Goal: Information Seeking & Learning: Learn about a topic

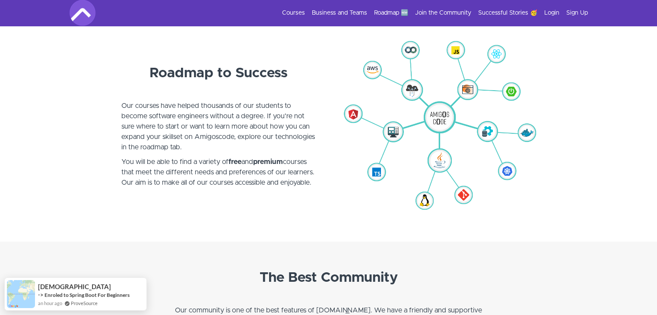
scroll to position [2115, 0]
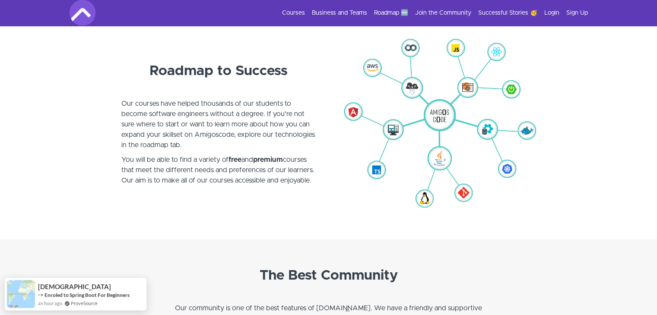
click at [448, 155] on img at bounding box center [438, 125] width 194 height 180
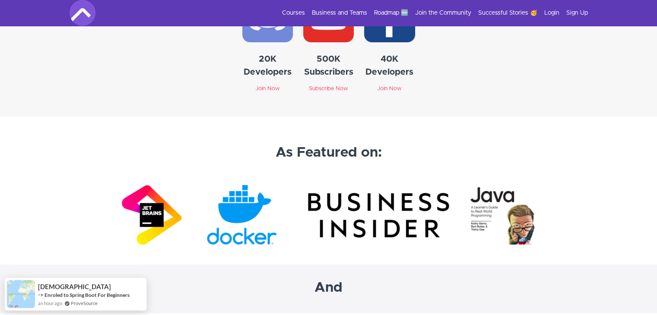
scroll to position [2547, 0]
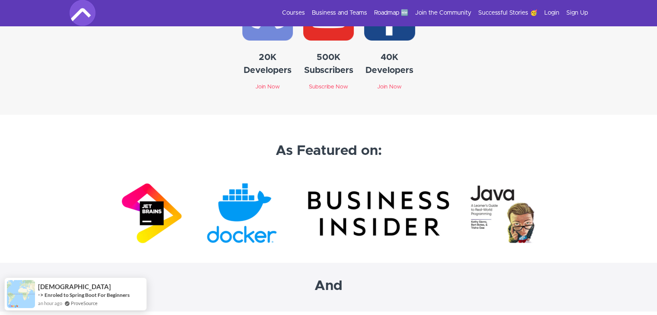
drag, startPoint x: 590, startPoint y: 164, endPoint x: 583, endPoint y: 152, distance: 13.8
click at [590, 164] on section at bounding box center [328, 213] width 657 height 99
click at [460, 14] on link "Join the Community" at bounding box center [443, 13] width 56 height 9
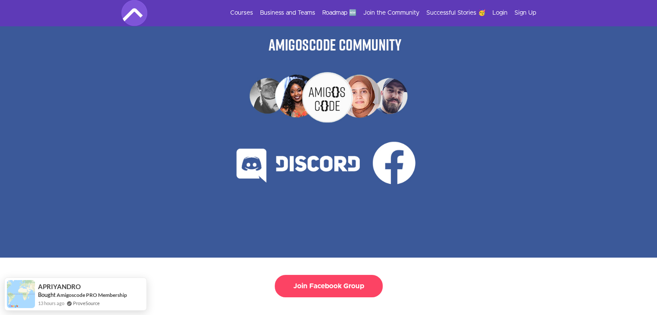
drag, startPoint x: 503, startPoint y: 125, endPoint x: 499, endPoint y: 0, distance: 124.4
click at [503, 124] on div at bounding box center [328, 142] width 657 height 232
click at [251, 9] on link "Courses" at bounding box center [241, 13] width 23 height 9
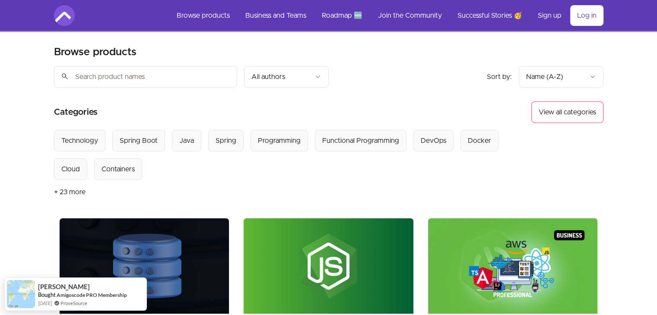
click at [359, 81] on div "Sort by: import_export Name (A-Z) search All authors" at bounding box center [260, 77] width 412 height 22
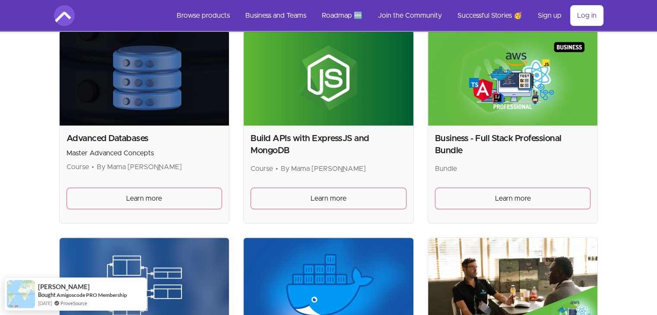
scroll to position [216, 0]
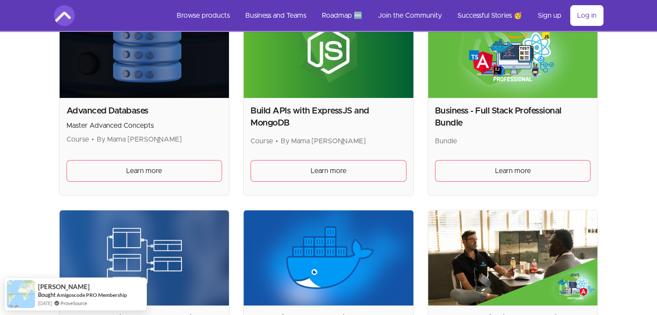
click at [341, 194] on div "Build APIs with ExpressJS and MongoDB Course • By Mama Samba Braima Nelson Lear…" at bounding box center [328, 147] width 170 height 98
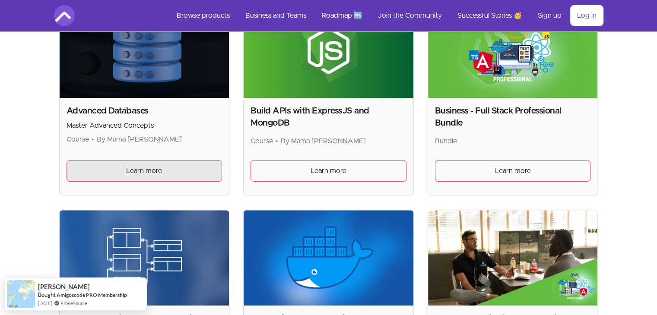
click at [170, 171] on link "Learn more" at bounding box center [144, 171] width 156 height 22
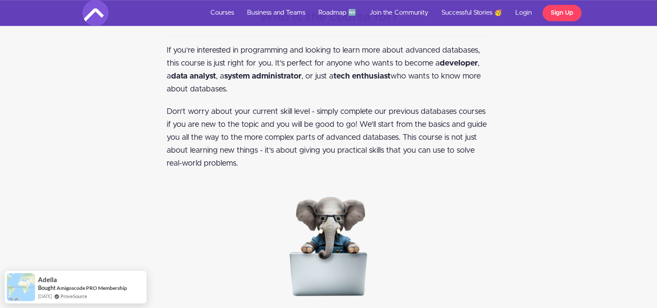
scroll to position [777, 0]
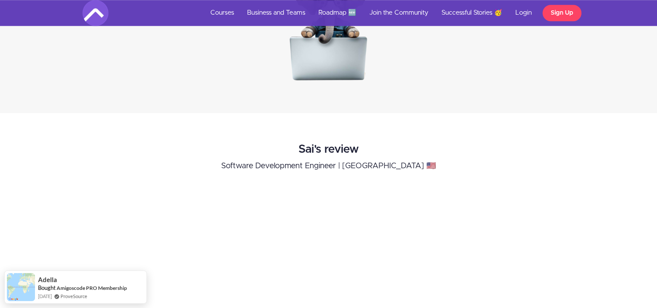
click at [528, 147] on h2 "Sai's review" at bounding box center [327, 149] width 433 height 13
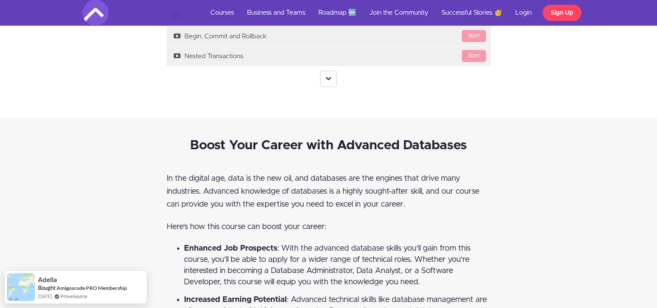
scroll to position [1195, 0]
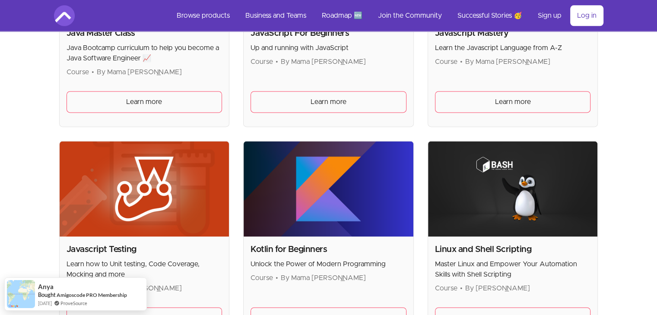
scroll to position [1130, 0]
